Goal: Navigation & Orientation: Find specific page/section

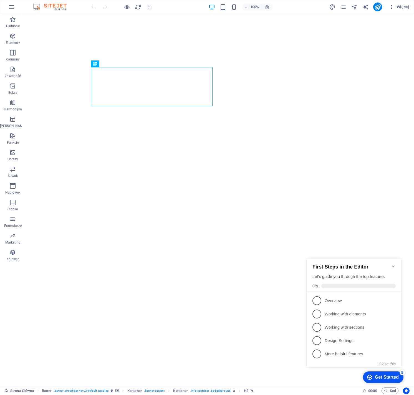
click at [395, 264] on icon "Minimize checklist" at bounding box center [393, 266] width 4 height 4
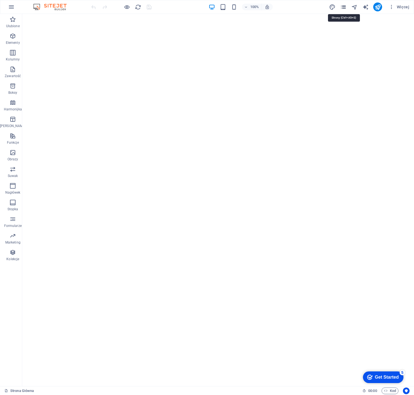
click at [345, 6] on icon "pages" at bounding box center [343, 7] width 6 height 6
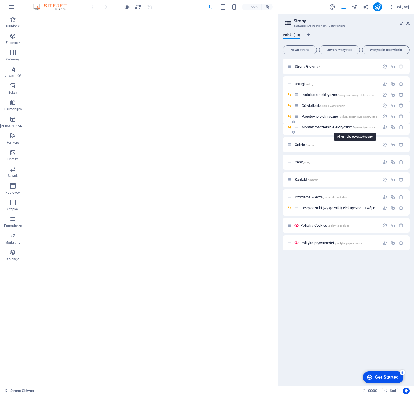
click at [317, 127] on span "Montaż rozdzielnic elektrycznych /uslugi/montaz-rozdzielnic-elektrycznych" at bounding box center [355, 127] width 106 height 4
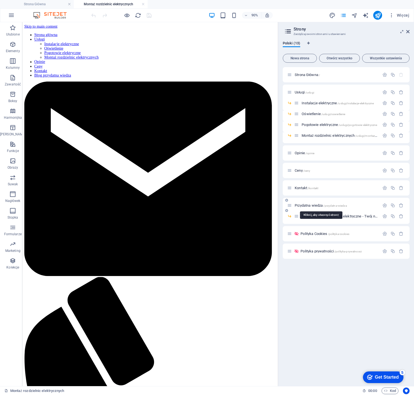
click at [310, 204] on span "Przydatna wiedza /przydatna-wiedza" at bounding box center [321, 205] width 52 height 4
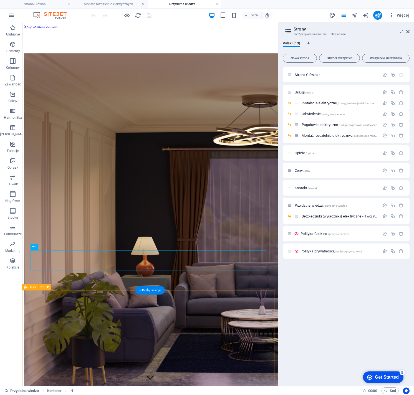
scroll to position [68, 0]
